Goal: Use online tool/utility

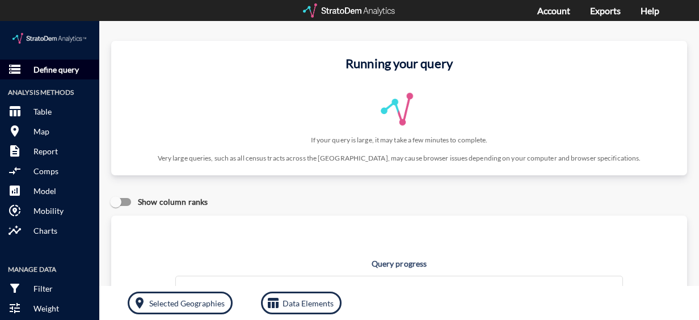
click p "Define query"
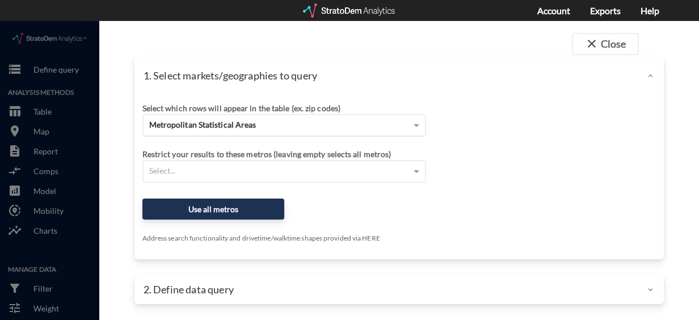
click div "Metropolitan Statistical Areas"
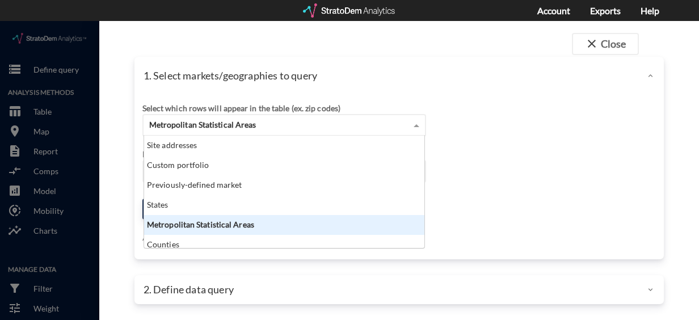
scroll to position [103, 273]
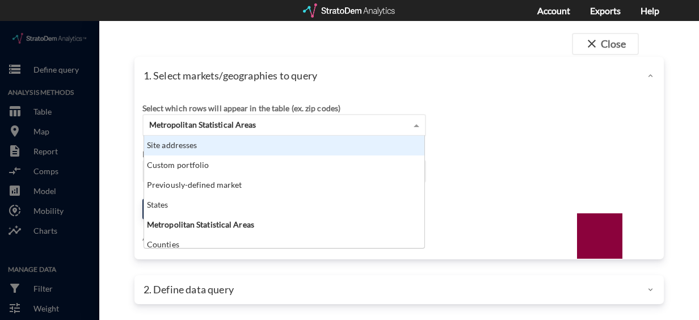
click div "Site addresses"
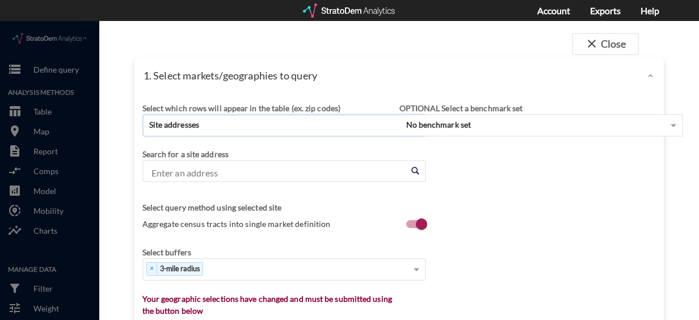
click input "Enter an address"
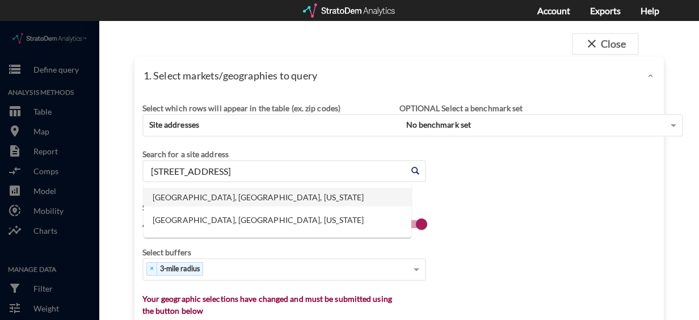
click li "[GEOGRAPHIC_DATA], [GEOGRAPHIC_DATA], [US_STATE]"
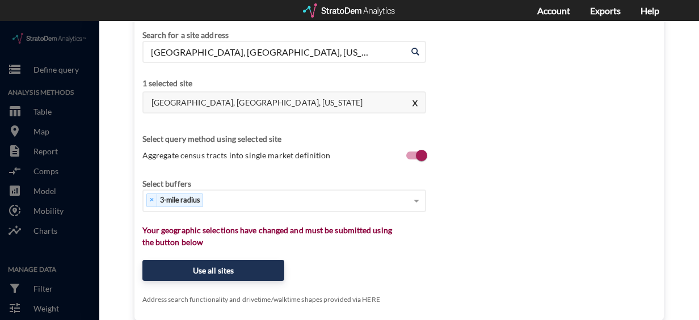
scroll to position [170, 0]
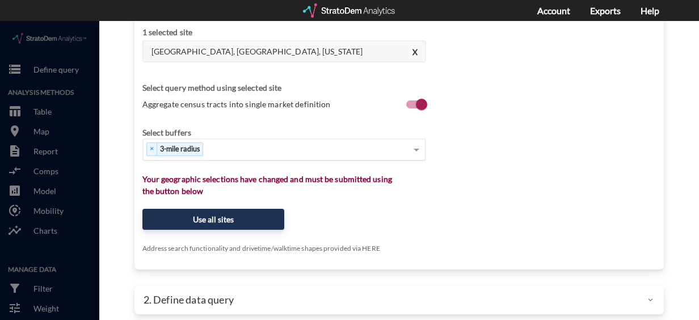
type input "[GEOGRAPHIC_DATA], [GEOGRAPHIC_DATA], [US_STATE]"
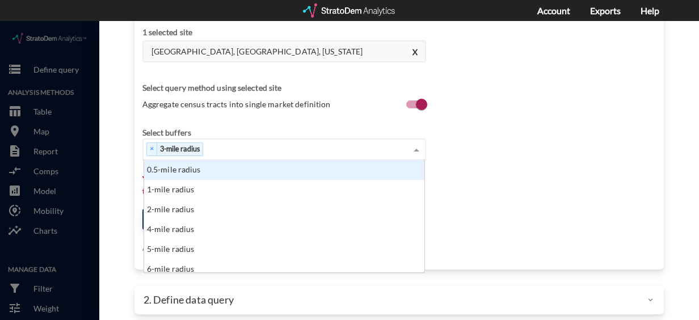
click div "× 3-mile radius"
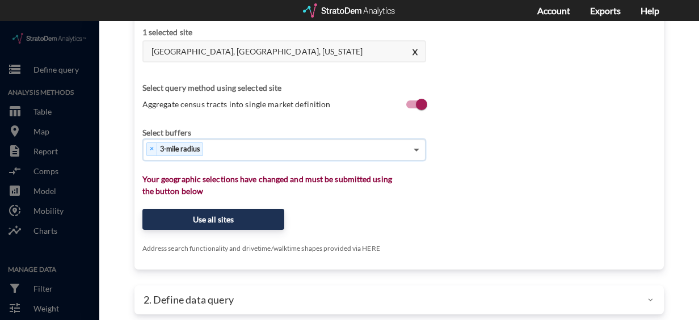
click span
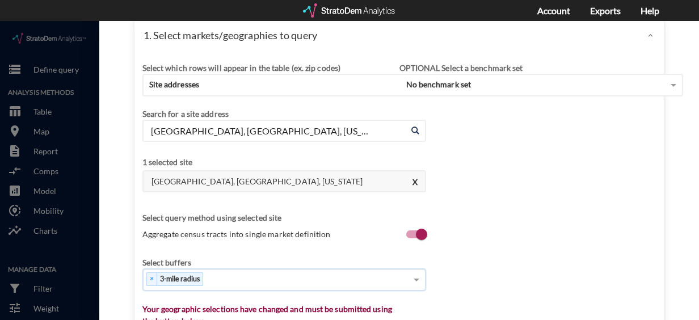
scroll to position [113, 0]
